Goal: Obtain resource: Download file/media

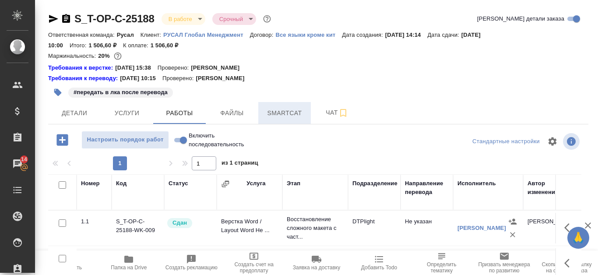
click at [287, 112] on span "Smartcat" at bounding box center [284, 113] width 42 height 11
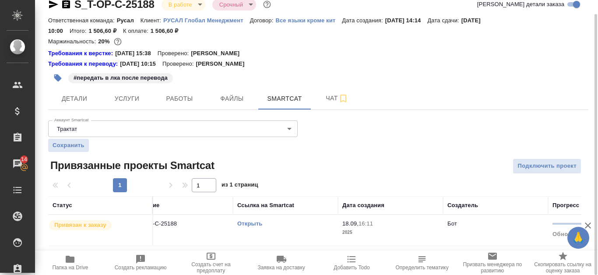
scroll to position [0, 24]
click at [255, 221] on link "Открыть" at bounding box center [250, 223] width 25 height 7
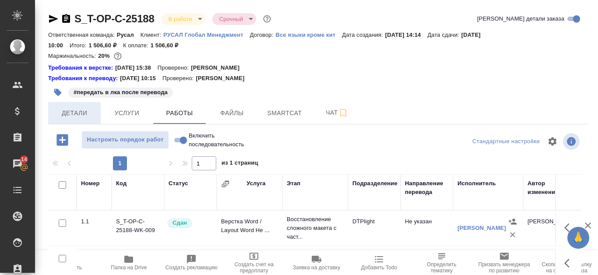
click at [74, 111] on span "Детали" at bounding box center [74, 113] width 42 height 11
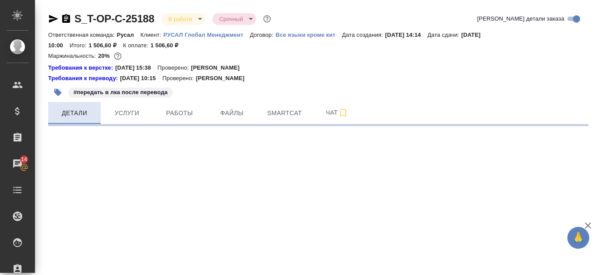
select select "RU"
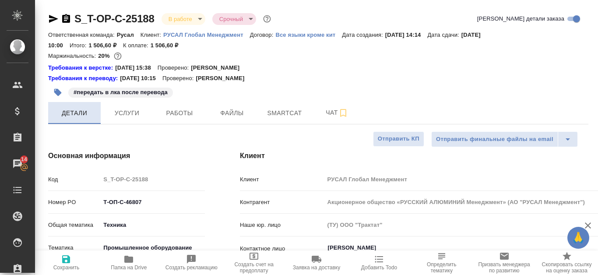
type textarea "x"
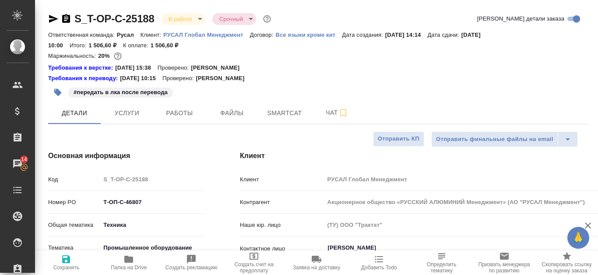
type textarea "x"
click at [238, 106] on button "Файлы" at bounding box center [232, 113] width 52 height 22
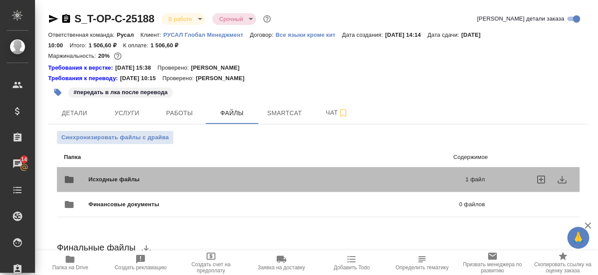
click at [344, 182] on p "1 файл" at bounding box center [393, 179] width 182 height 9
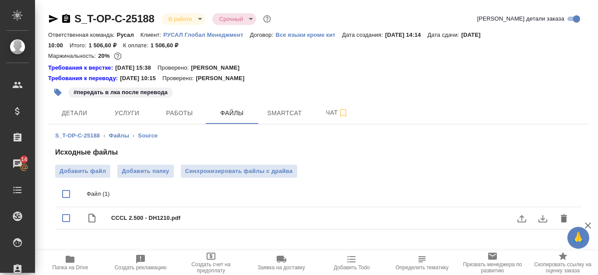
click at [372, 159] on div "Исходные файлы Добавить файл Добавить папку Синхронизировать файлы с драйва Фай…" at bounding box center [318, 190] width 526 height 86
click at [538, 221] on icon "download" at bounding box center [542, 218] width 9 height 7
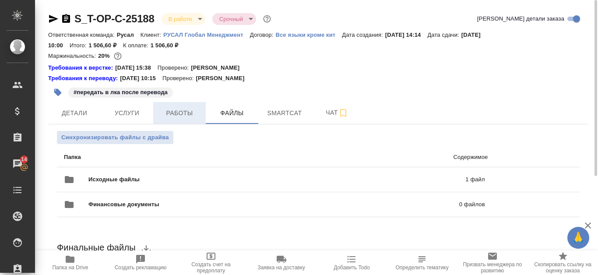
click at [192, 113] on span "Работы" at bounding box center [179, 113] width 42 height 11
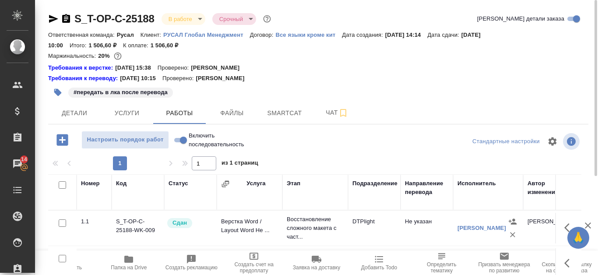
scroll to position [44, 0]
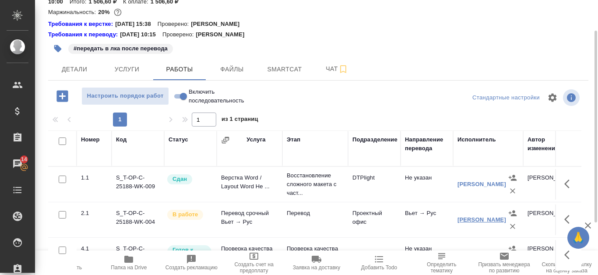
click at [474, 216] on link "[PERSON_NAME]" at bounding box center [481, 219] width 49 height 7
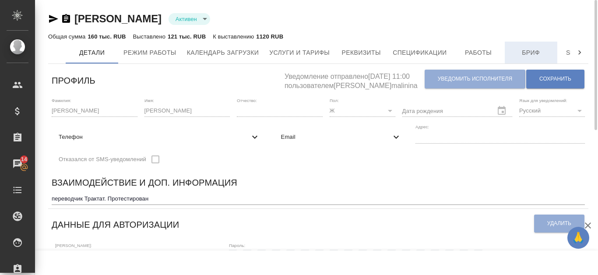
click at [535, 47] on span "Бриф" at bounding box center [531, 52] width 42 height 11
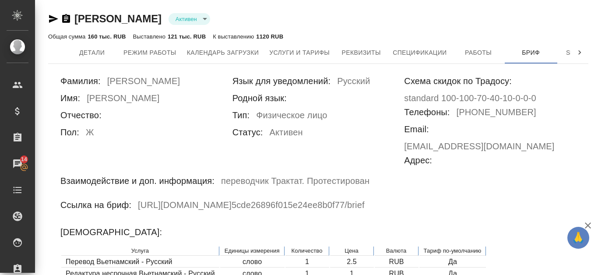
scroll to position [250, 0]
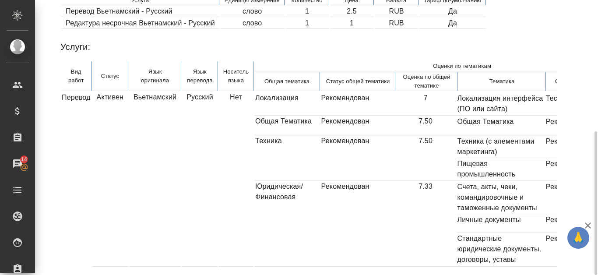
click at [343, 37] on div "Услуги:" at bounding box center [317, 45] width 515 height 24
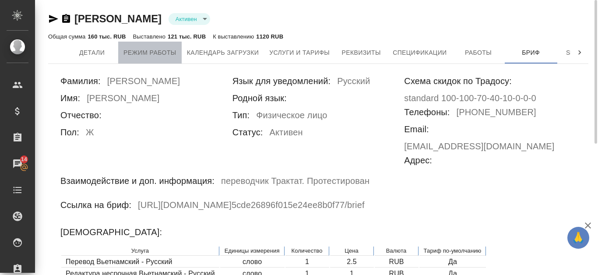
click at [133, 57] on span "Режим работы" at bounding box center [149, 52] width 53 height 11
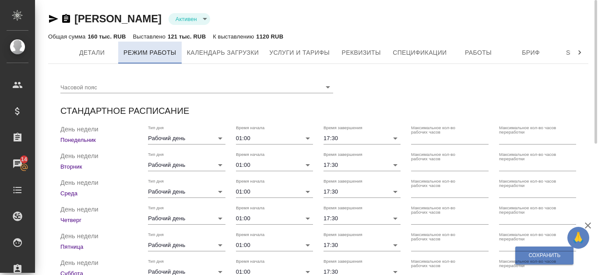
checkbox input "true"
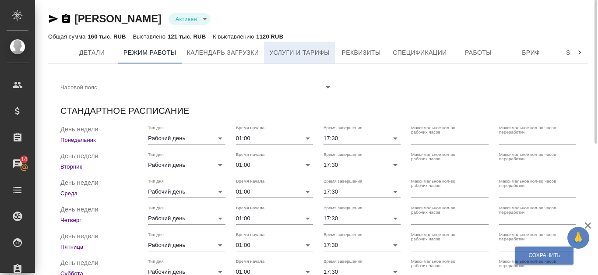
click at [312, 51] on span "Услуги и тарифы" at bounding box center [299, 52] width 60 height 11
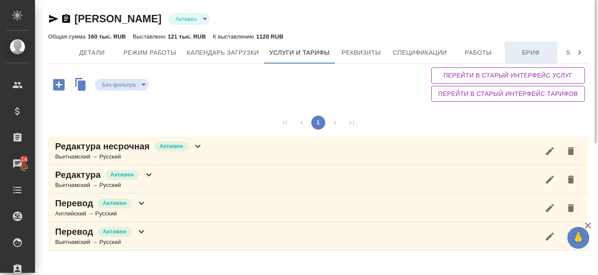
click at [519, 45] on button "Бриф" at bounding box center [530, 53] width 52 height 22
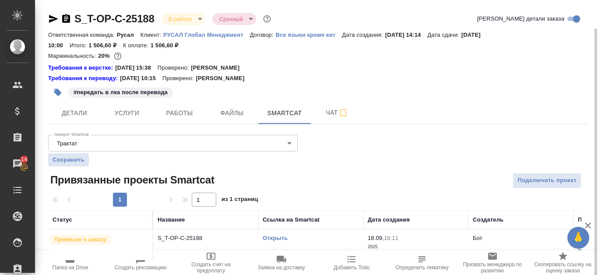
scroll to position [14, 0]
